Goal: Transaction & Acquisition: Purchase product/service

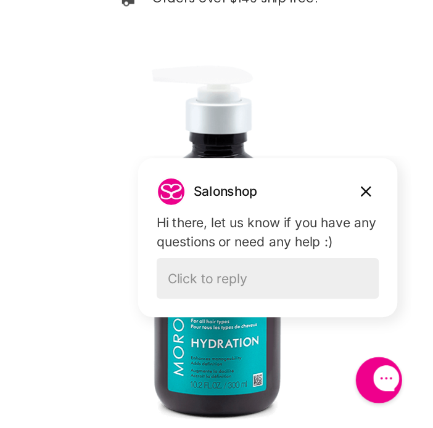
scroll to position [247, 0]
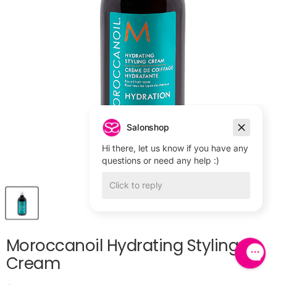
click at [240, 125] on icon "Dismiss campaign" at bounding box center [241, 127] width 12 height 15
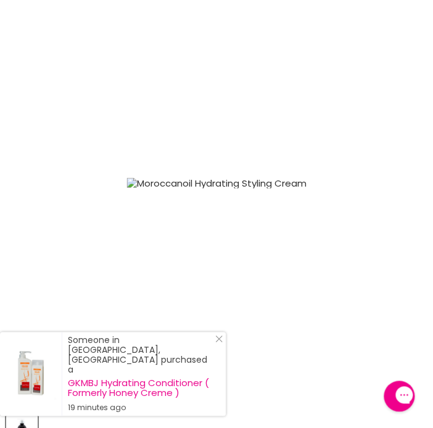
scroll to position [185, 0]
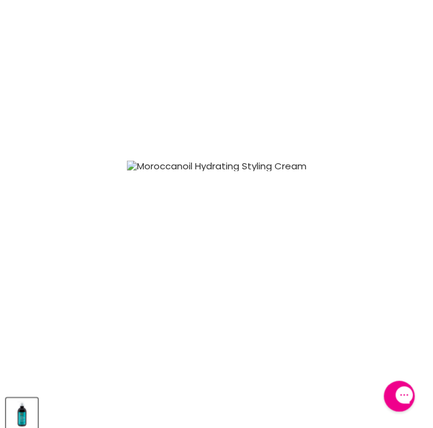
drag, startPoint x: 288, startPoint y: 153, endPoint x: 280, endPoint y: 165, distance: 14.7
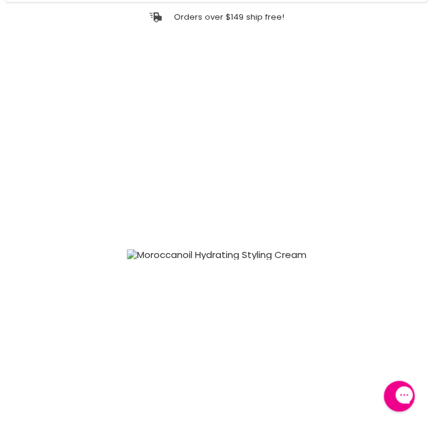
scroll to position [247, 0]
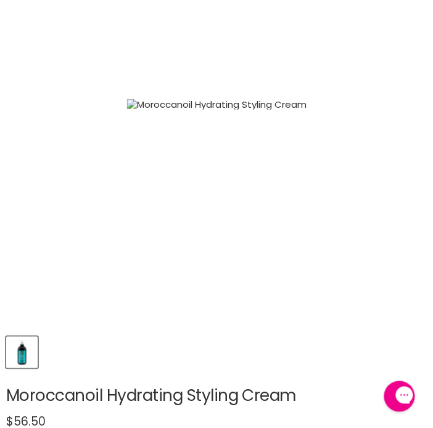
select select "500ml"
